Goal: Information Seeking & Learning: Learn about a topic

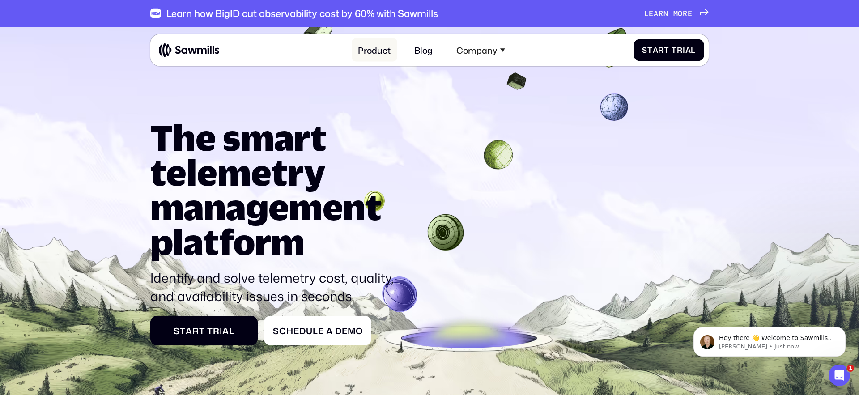
click at [369, 55] on link "Product" at bounding box center [375, 49] width 46 height 23
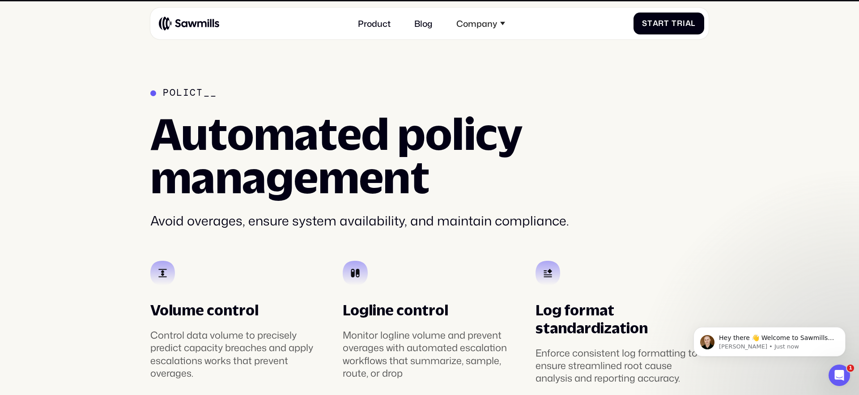
scroll to position [1817, 0]
